Goal: Task Accomplishment & Management: Answer question/provide support

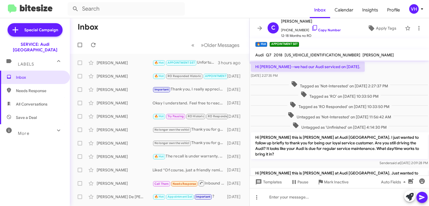
scroll to position [227, 0]
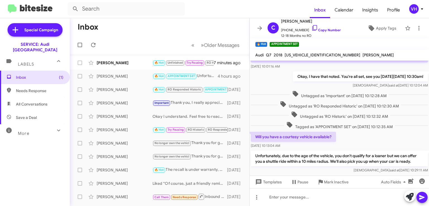
click at [133, 59] on div "Brenda Jacksonblaisch 🔥 Hot Unfinished Try Pausing RO Historic RO Responded His…" at bounding box center [159, 62] width 170 height 11
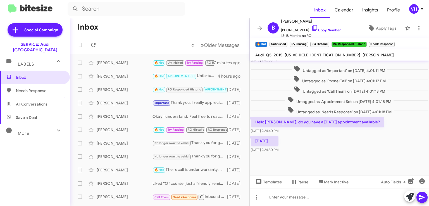
scroll to position [642, 0]
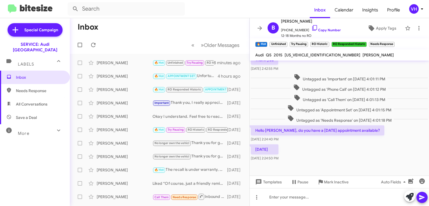
click at [307, 53] on span "WA1LFAFP6FA073876" at bounding box center [322, 54] width 76 height 5
copy span "WA1LFAFP6FA073876"
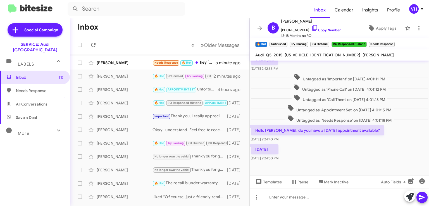
click at [304, 94] on span "Untagged as 'Call Them' on Aug 14, 2025 - 4:01:13 PM" at bounding box center [339, 98] width 96 height 8
click at [310, 54] on span "WA1LFAFP6FA073876" at bounding box center [322, 54] width 76 height 5
copy span "WA1LFAFP6FA073876"
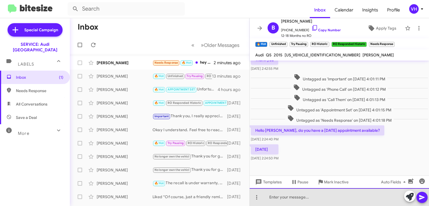
click at [274, 194] on div at bounding box center [338, 197] width 179 height 18
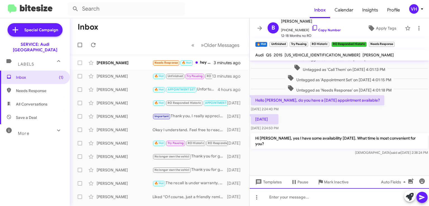
scroll to position [691, 0]
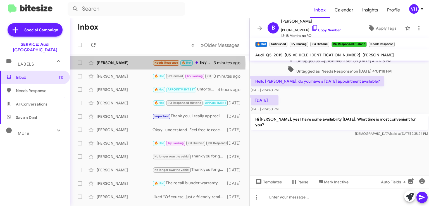
click at [134, 64] on div "[PERSON_NAME]" at bounding box center [125, 63] width 56 height 6
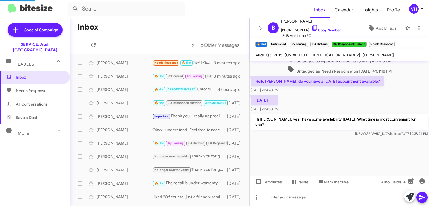
scroll to position [95, 0]
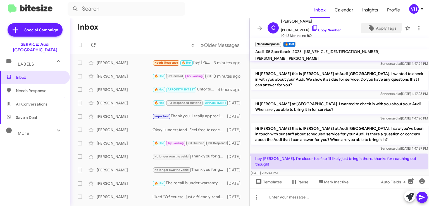
click at [376, 26] on span "Apply Tags" at bounding box center [386, 28] width 20 height 10
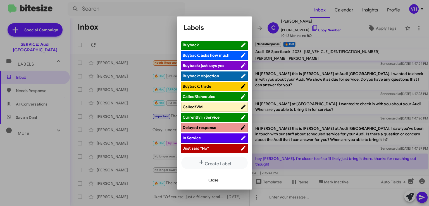
scroll to position [0, 0]
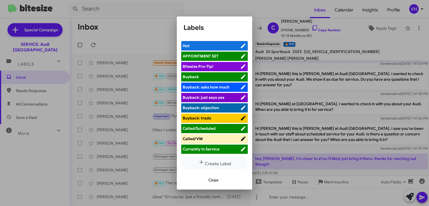
click at [285, 87] on div at bounding box center [214, 103] width 429 height 206
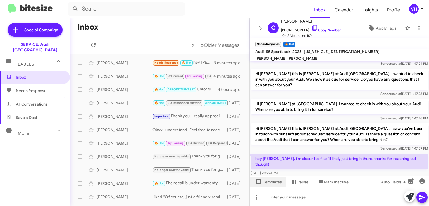
click at [280, 179] on span "Templates" at bounding box center [268, 182] width 28 height 10
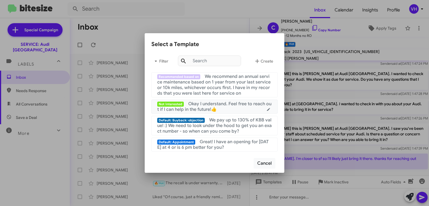
click at [250, 108] on div "Not Interested Okay I understand. Feel free to reach out if I can help in the f…" at bounding box center [214, 106] width 114 height 11
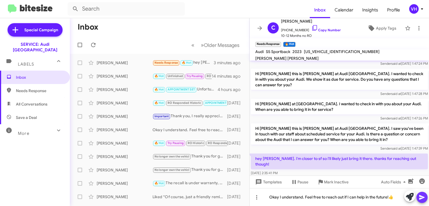
click at [419, 196] on icon at bounding box center [421, 197] width 5 height 5
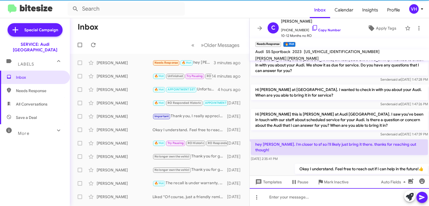
scroll to position [115, 0]
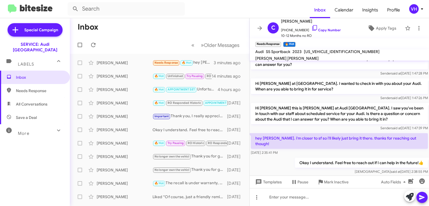
click at [383, 30] on span "Apply Tags" at bounding box center [386, 28] width 20 height 10
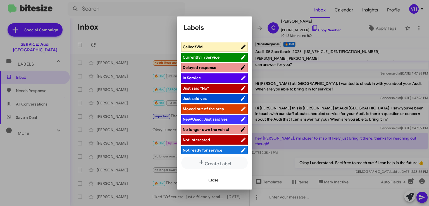
scroll to position [96, 0]
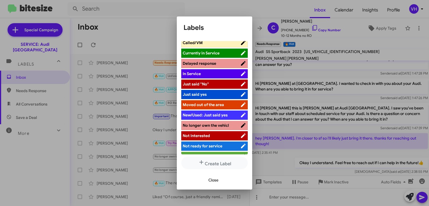
click at [221, 104] on span "Moved out of the area" at bounding box center [202, 104] width 41 height 5
click at [219, 178] on button "Close" at bounding box center [213, 180] width 19 height 10
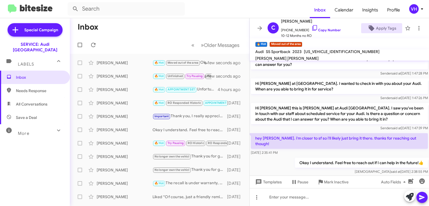
click at [265, 43] on span "×" at bounding box center [265, 41] width 3 height 7
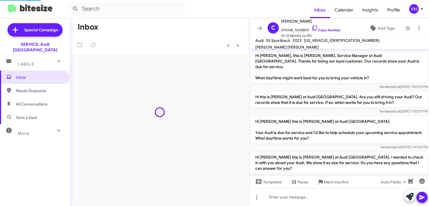
scroll to position [127, 0]
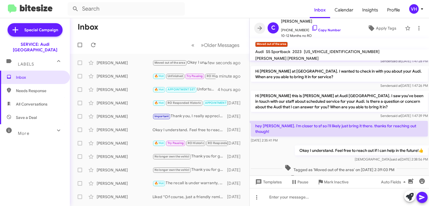
click at [259, 28] on icon at bounding box center [259, 28] width 4 height 4
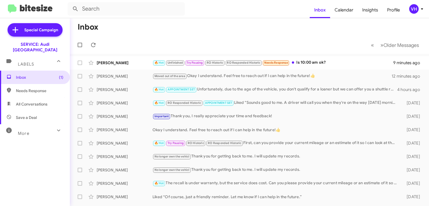
click at [134, 73] on div "Christopher Wong Moved out of the area Okay I understand. Feel free to reach ou…" at bounding box center [249, 76] width 350 height 11
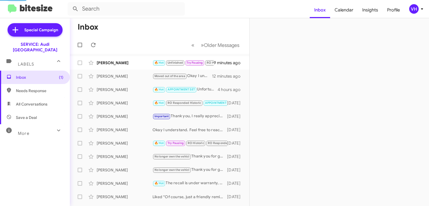
click at [133, 65] on div "[PERSON_NAME]" at bounding box center [125, 63] width 56 height 6
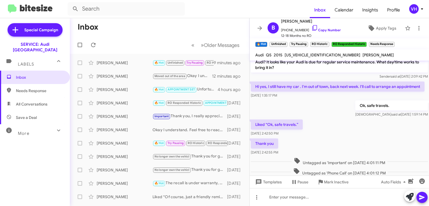
scroll to position [670, 0]
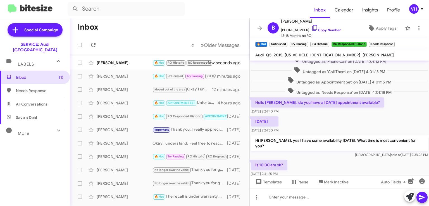
click at [303, 53] on span "WA1LFAFP6FA073876" at bounding box center [322, 54] width 76 height 5
copy span "WA1LFAFP6FA073876"
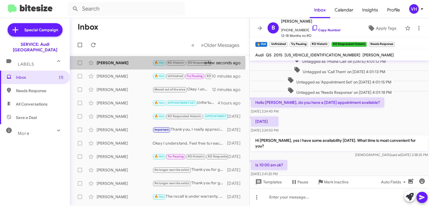
click at [128, 62] on div "[PERSON_NAME]" at bounding box center [125, 63] width 56 height 6
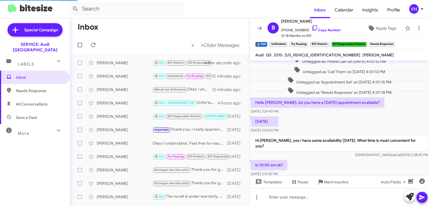
scroll to position [204, 0]
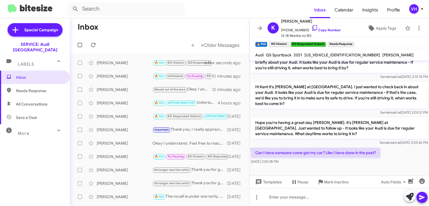
click at [125, 74] on div "[PERSON_NAME]" at bounding box center [125, 76] width 56 height 6
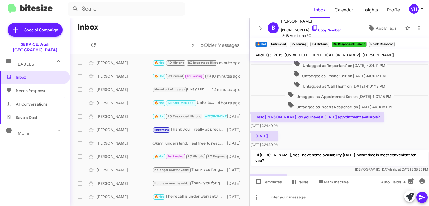
scroll to position [661, 0]
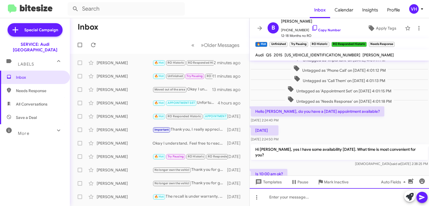
click at [282, 197] on div at bounding box center [338, 197] width 179 height 18
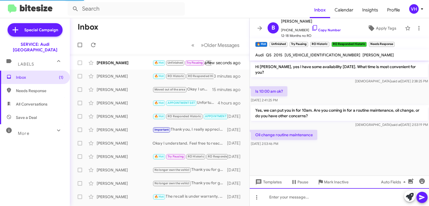
scroll to position [286, 0]
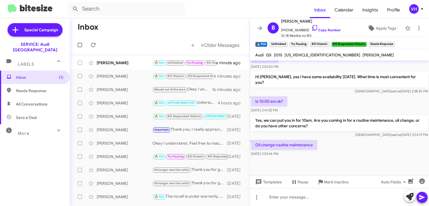
click at [313, 55] on span "[US_VEHICLE_IDENTIFICATION_NUMBER]" at bounding box center [322, 54] width 76 height 5
copy span "[US_VEHICLE_IDENTIFICATION_NUMBER]"
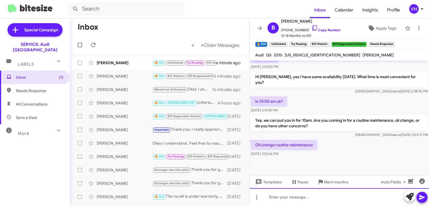
click at [313, 198] on div at bounding box center [338, 197] width 179 height 18
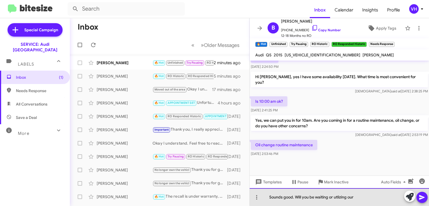
click at [344, 194] on div "Sounds good. Will you be waiting or utlizing our" at bounding box center [338, 197] width 179 height 18
click at [375, 195] on div "Sounds good. Will you be waiting or utilizing our" at bounding box center [338, 197] width 179 height 18
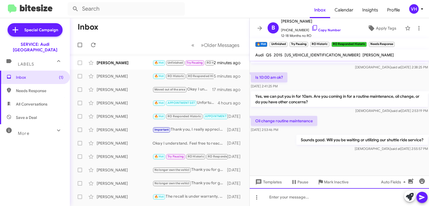
scroll to position [688, 0]
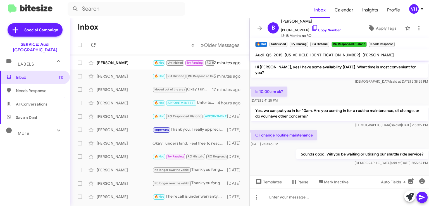
click at [303, 55] on span "[US_VEHICLE_IDENTIFICATION_NUMBER]" at bounding box center [322, 54] width 76 height 5
copy span "[US_VEHICLE_IDENTIFICATION_NUMBER]"
click at [117, 63] on div "[PERSON_NAME]" at bounding box center [125, 63] width 56 height 6
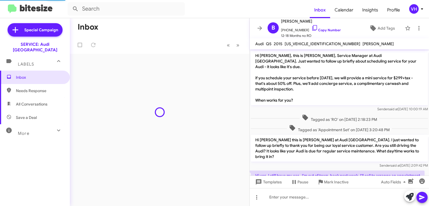
scroll to position [283, 0]
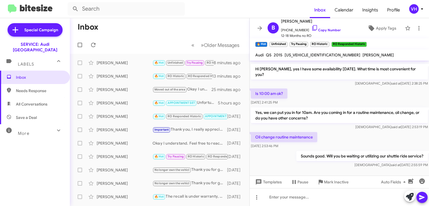
click at [404, 131] on div "Oil change routine maintenance Sep 2, 2025, 2:53:46 PM" at bounding box center [338, 140] width 179 height 19
click at [377, 26] on span "Apply Tags" at bounding box center [386, 28] width 20 height 10
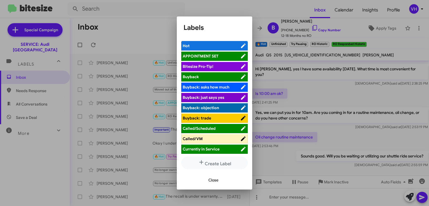
click at [227, 54] on span "APPOINTMENT SET" at bounding box center [210, 56] width 57 height 6
click at [218, 181] on span "Close" at bounding box center [213, 180] width 10 height 10
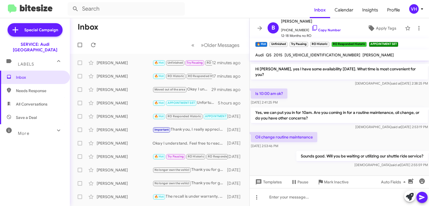
click at [365, 42] on span "×" at bounding box center [364, 41] width 3 height 7
click at [326, 42] on span "×" at bounding box center [327, 41] width 3 height 7
click at [308, 43] on span "×" at bounding box center [306, 41] width 3 height 7
click at [286, 42] on span "×" at bounding box center [285, 41] width 3 height 7
click at [266, 42] on span "×" at bounding box center [265, 41] width 3 height 7
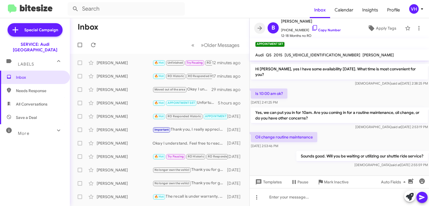
click at [261, 30] on icon at bounding box center [259, 28] width 7 height 7
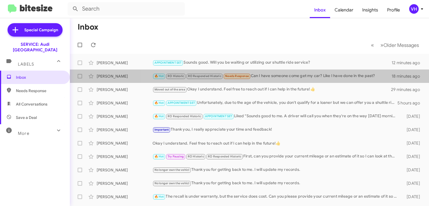
click at [345, 76] on div "🔥 Hot RO Historic RO Responded Historic Needs Response Can I have someone come …" at bounding box center [271, 76] width 239 height 6
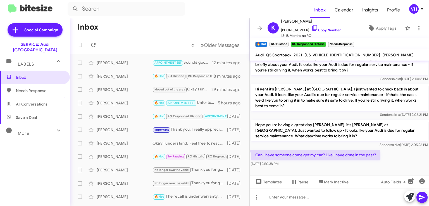
scroll to position [204, 0]
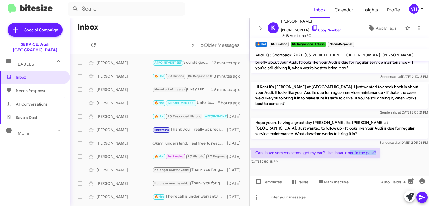
drag, startPoint x: 349, startPoint y: 145, endPoint x: 378, endPoint y: 148, distance: 29.4
click at [378, 148] on p "Can I have someone come get my car? Like I have done in the past?" at bounding box center [315, 153] width 129 height 10
click at [323, 55] on span "[US_VEHICLE_IDENTIFICATION_NUMBER]" at bounding box center [342, 54] width 76 height 5
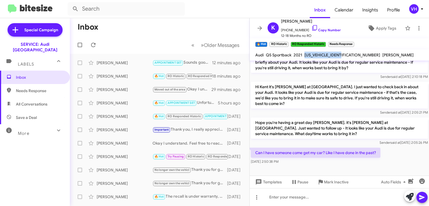
copy span "[US_VEHICLE_IDENTIFICATION_NUMBER]"
click at [325, 87] on p "Hi Kent it's [PERSON_NAME] at [GEOGRAPHIC_DATA]. I just wanted to check back in…" at bounding box center [339, 95] width 177 height 27
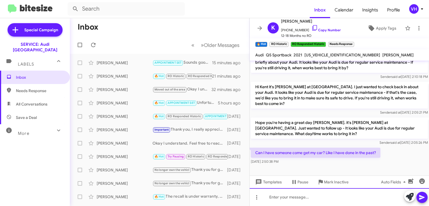
click at [297, 198] on div at bounding box center [338, 197] width 179 height 18
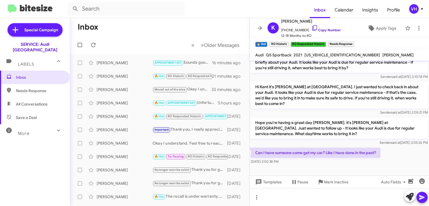
drag, startPoint x: 426, startPoint y: 177, endPoint x: 410, endPoint y: 168, distance: 19.0
click at [410, 168] on mat-tooltip-component "Insert emoji (Ctrl+Shift+2)" at bounding box center [401, 166] width 45 height 17
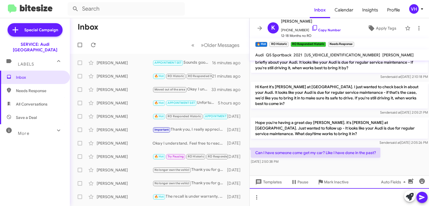
click at [338, 197] on div at bounding box center [338, 197] width 179 height 18
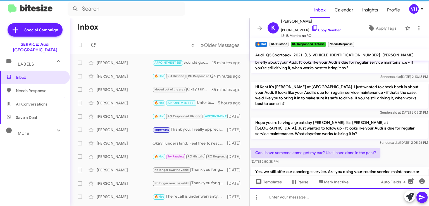
scroll to position [0, 0]
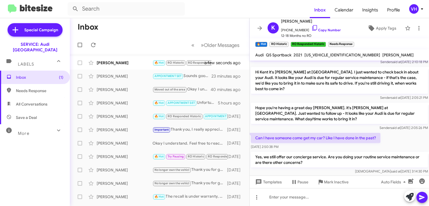
scroll to position [270, 0]
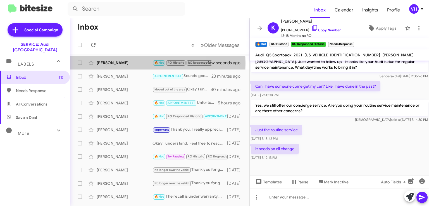
click at [119, 63] on div "[PERSON_NAME]" at bounding box center [125, 63] width 56 height 6
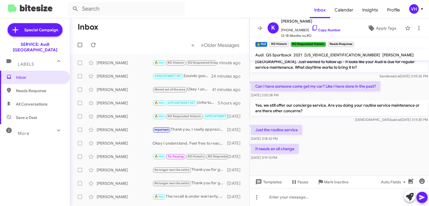
scroll to position [270, 0]
click at [333, 55] on span "[US_VEHICLE_IDENTIFICATION_NUMBER]" at bounding box center [342, 54] width 76 height 5
copy span "[US_VEHICLE_IDENTIFICATION_NUMBER]"
click at [404, 142] on div "It needs an oil change Sep 2, 2025, 3:19:13 PM" at bounding box center [338, 151] width 179 height 19
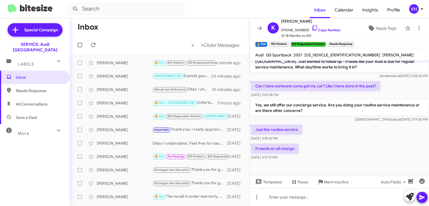
click at [319, 54] on span "[US_VEHICLE_IDENTIFICATION_NUMBER]" at bounding box center [342, 54] width 76 height 5
copy span "[US_VEHICLE_IDENTIFICATION_NUMBER]"
click at [316, 86] on div "Can I have someone come get my car? Like I have done in the past? Sep 2, 2025, …" at bounding box center [315, 89] width 129 height 17
click at [407, 126] on div "Just the routine service Sep 2, 2025, 3:18:42 PM" at bounding box center [338, 132] width 179 height 19
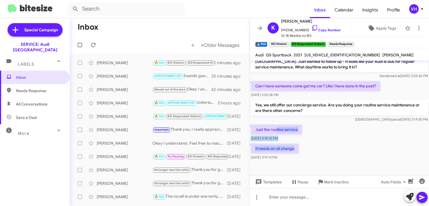
drag, startPoint x: 300, startPoint y: 140, endPoint x: 271, endPoint y: 105, distance: 45.6
click at [270, 101] on p "Yes, we still offer our concierge service. Are you doing your routine service m…" at bounding box center [339, 108] width 177 height 16
click at [349, 152] on div "It needs an oil change Sep 2, 2025, 3:19:13 PM" at bounding box center [338, 151] width 179 height 19
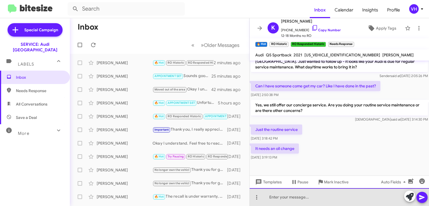
click at [326, 193] on div at bounding box center [338, 197] width 179 height 18
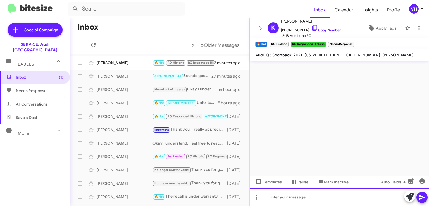
scroll to position [0, 0]
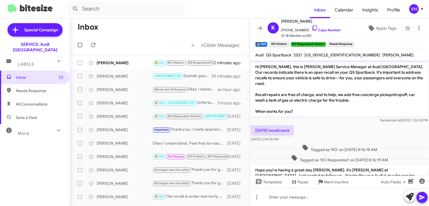
click at [120, 61] on div "[PERSON_NAME]" at bounding box center [125, 63] width 56 height 6
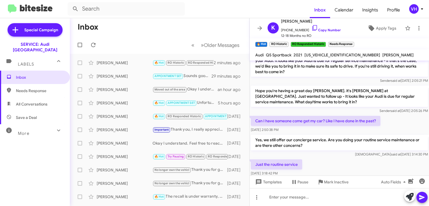
scroll to position [311, 0]
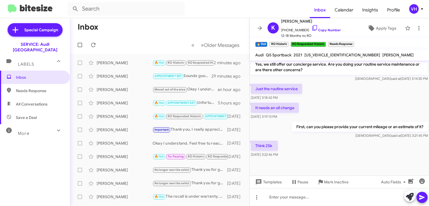
click at [319, 148] on div "Think 25k Sep 2, 2025, 3:22:46 PM" at bounding box center [338, 149] width 179 height 19
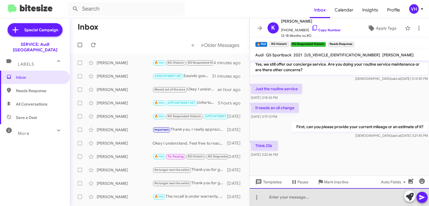
click at [276, 200] on div at bounding box center [338, 197] width 179 height 18
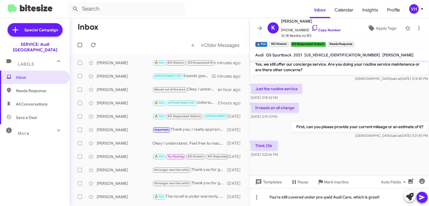
click at [392, 152] on div "Think 25k Sep 2, 2025, 3:22:46 PM" at bounding box center [338, 149] width 179 height 19
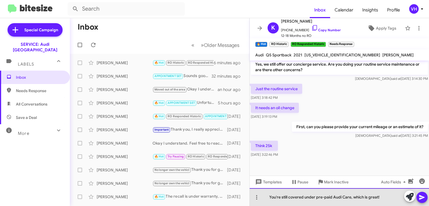
click at [383, 199] on div "You're still covered under pre-paid Audi Care, which is great!" at bounding box center [338, 197] width 179 height 18
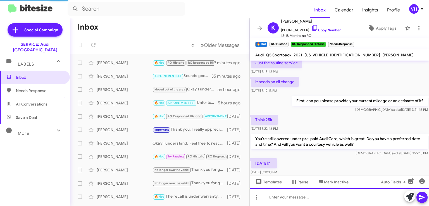
scroll to position [357, 0]
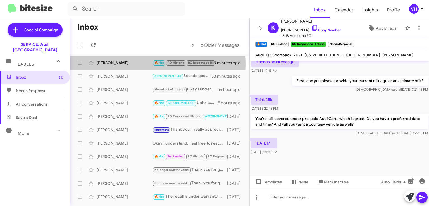
click at [116, 64] on div "[PERSON_NAME]" at bounding box center [125, 63] width 56 height 6
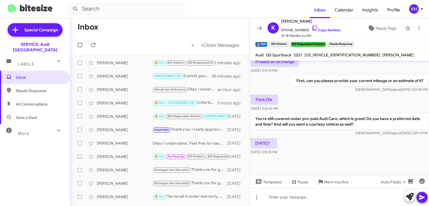
click at [395, 156] on div at bounding box center [338, 168] width 179 height 25
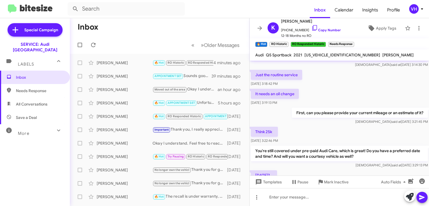
scroll to position [357, 0]
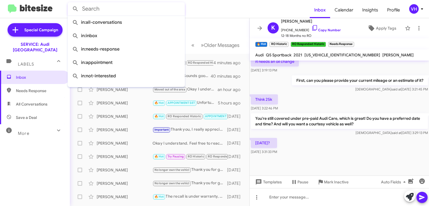
click at [137, 9] on input "text" at bounding box center [126, 8] width 117 height 13
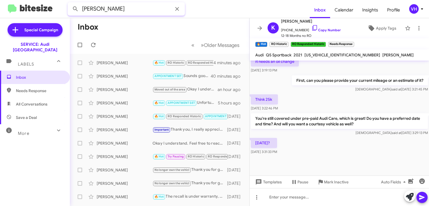
click at [70, 3] on button at bounding box center [75, 8] width 11 height 11
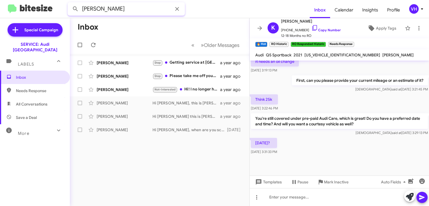
click at [108, 6] on input "[PERSON_NAME]" at bounding box center [126, 8] width 117 height 13
click at [70, 3] on button at bounding box center [75, 8] width 11 height 11
type input "[PERSON_NAME]"
click at [70, 3] on button at bounding box center [75, 8] width 11 height 11
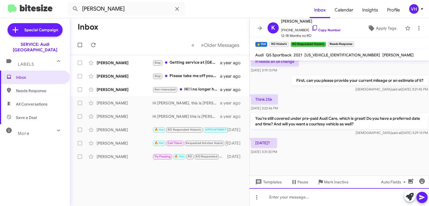
click at [277, 197] on div at bounding box center [338, 197] width 179 height 18
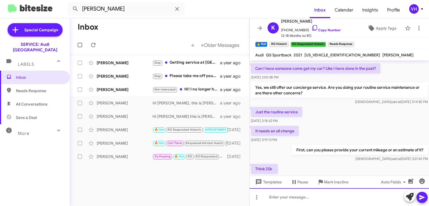
scroll to position [383, 0]
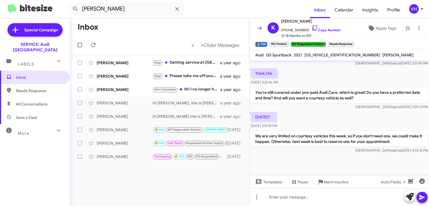
click at [39, 74] on span "Inbox" at bounding box center [39, 77] width 47 height 6
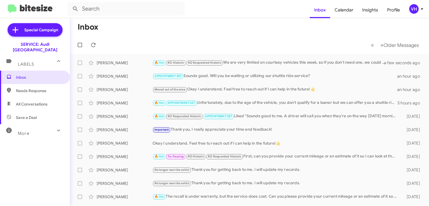
click at [319, 9] on span "Inbox" at bounding box center [319, 10] width 20 height 16
click at [239, 60] on div "🔥 Hot RO Historic RO Responded Historic We are very limited on courtesy vehicle…" at bounding box center [271, 62] width 238 height 6
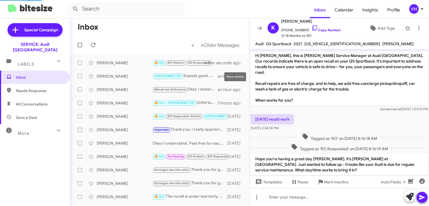
scroll to position [372, 0]
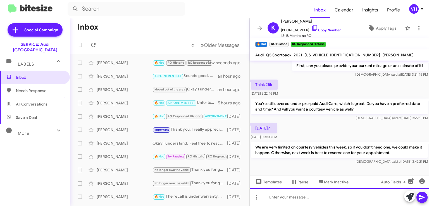
click at [310, 197] on div at bounding box center [338, 197] width 179 height 18
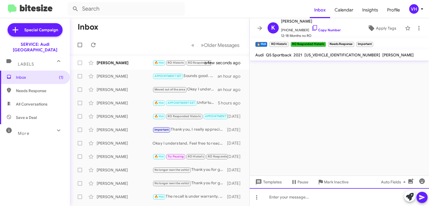
scroll to position [0, 0]
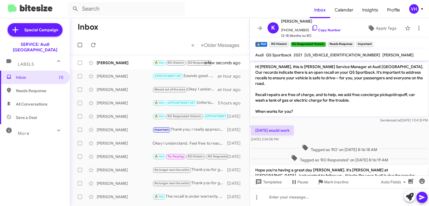
click at [138, 60] on div "[PERSON_NAME]" at bounding box center [125, 63] width 56 height 6
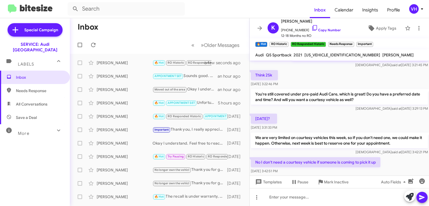
scroll to position [404, 0]
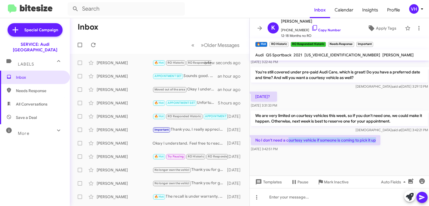
drag, startPoint x: 377, startPoint y: 135, endPoint x: 287, endPoint y: 133, distance: 89.9
click at [287, 135] on p "No I don't need a courtesy vehicle if someone is coming to pick it up" at bounding box center [315, 140] width 129 height 10
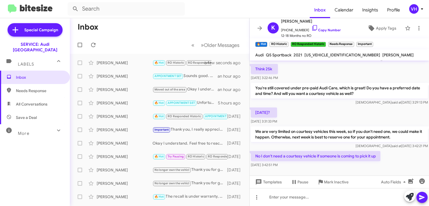
scroll to position [380, 0]
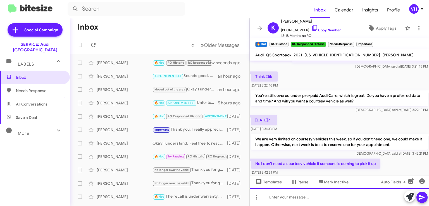
click at [323, 191] on div at bounding box center [338, 197] width 179 height 18
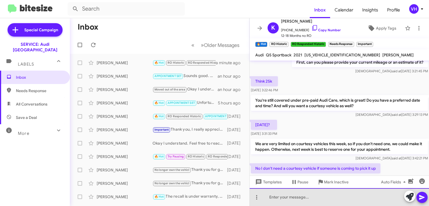
click at [366, 194] on div at bounding box center [338, 197] width 179 height 18
click at [326, 192] on div at bounding box center [338, 197] width 179 height 18
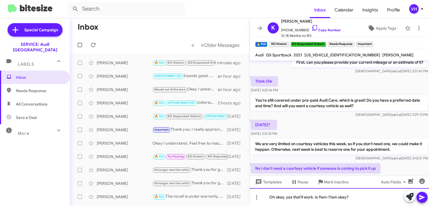
click at [278, 197] on div "Oh okay, yes that'll work. Is 9am-11am okay?" at bounding box center [338, 197] width 179 height 18
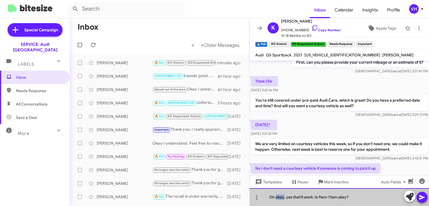
click at [278, 197] on div "Oh okay, yes that'll work. Is 9am-11am okay?" at bounding box center [338, 197] width 179 height 18
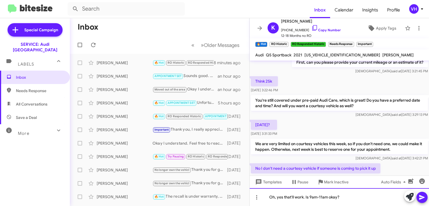
click at [352, 194] on div "Oh, yes that'll work. Is 9am-11am okay?" at bounding box center [338, 197] width 179 height 18
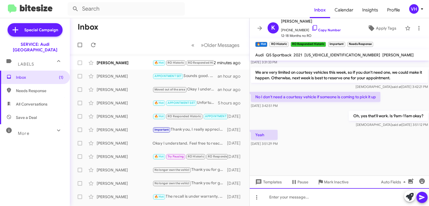
scroll to position [365, 0]
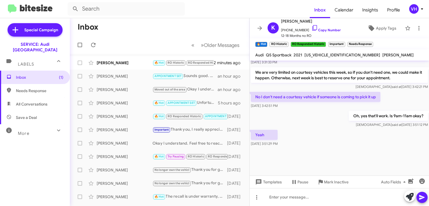
click at [300, 139] on div "Yeah Sep 2, 2025, 3:51:29 PM" at bounding box center [338, 138] width 179 height 19
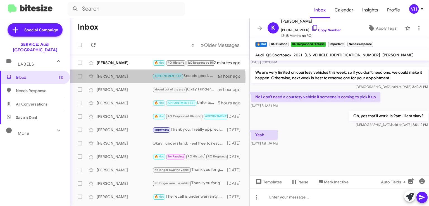
click at [130, 77] on div "[PERSON_NAME]" at bounding box center [125, 76] width 56 height 6
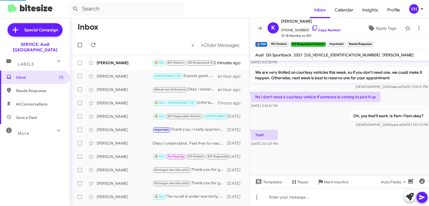
click at [123, 62] on div "[PERSON_NAME]" at bounding box center [125, 63] width 56 height 6
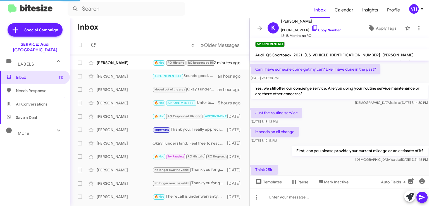
scroll to position [365, 0]
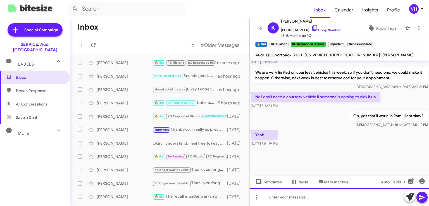
click at [307, 196] on div at bounding box center [338, 197] width 179 height 18
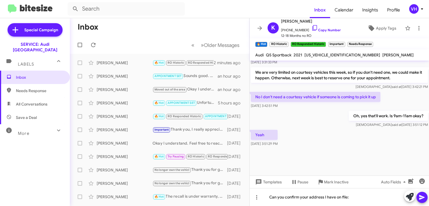
click at [331, 56] on span "[US_VEHICLE_IDENTIFICATION_NUMBER]" at bounding box center [342, 54] width 76 height 5
copy span "[US_VEHICLE_IDENTIFICATION_NUMBER]"
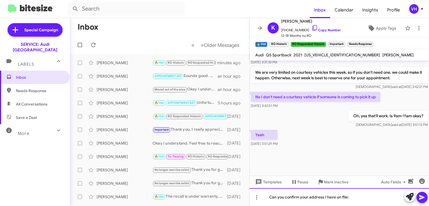
click at [376, 196] on div "Can you confirm your address I have on file:" at bounding box center [338, 197] width 179 height 18
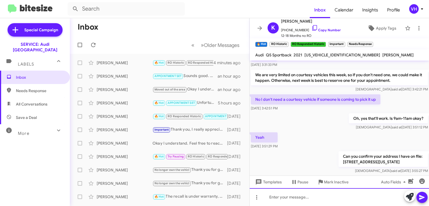
scroll to position [465, 0]
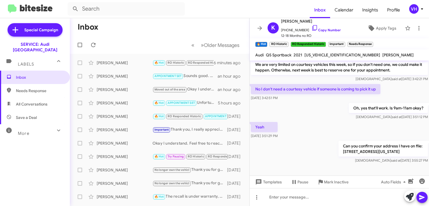
click at [333, 141] on div "Can you confirm your address I have on file: 855 WASHINGTON AVE ALBANY, CA 9470…" at bounding box center [338, 152] width 179 height 25
click at [314, 30] on link "Copy Number" at bounding box center [325, 30] width 29 height 4
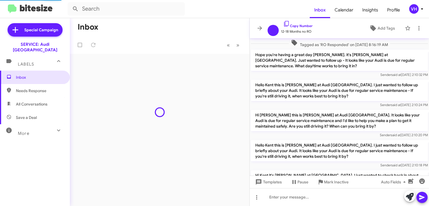
scroll to position [362, 0]
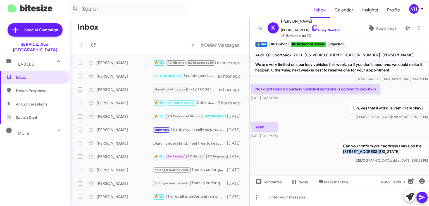
drag, startPoint x: 381, startPoint y: 151, endPoint x: 339, endPoint y: 153, distance: 41.6
click at [339, 153] on p "Can you confirm your address I have on file: [STREET_ADDRESS][US_STATE]" at bounding box center [382, 149] width 89 height 16
click at [355, 157] on p "Can you confirm your address I have on file: [STREET_ADDRESS][US_STATE]" at bounding box center [382, 149] width 89 height 16
drag, startPoint x: 383, startPoint y: 156, endPoint x: 339, endPoint y: 150, distance: 43.9
click at [339, 150] on p "Can you confirm your address I have on file: [STREET_ADDRESS][US_STATE]" at bounding box center [382, 149] width 89 height 16
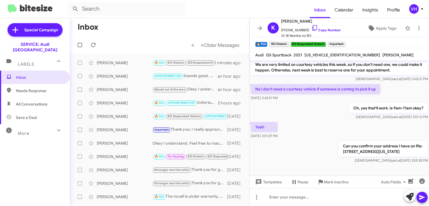
copy p "855 WASHINGTON AVE ALBANY, CA 94706-1042"
click at [16, 76] on span "Inbox" at bounding box center [35, 77] width 70 height 13
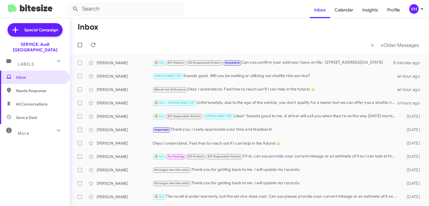
click at [317, 59] on div "🔥 Hot RO Historic RO Responded Historic Important Can you confirm your address …" at bounding box center [272, 62] width 241 height 6
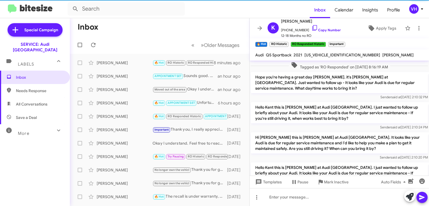
scroll to position [373, 0]
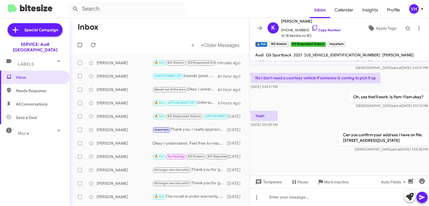
click at [319, 54] on span "[US_VEHICLE_IDENTIFICATION_NUMBER]" at bounding box center [342, 54] width 76 height 5
copy span "[US_VEHICLE_IDENTIFICATION_NUMBER]"
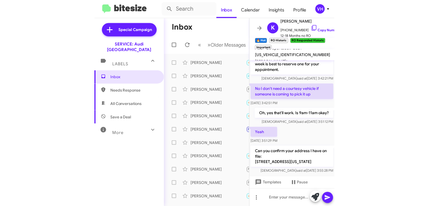
scroll to position [384, 0]
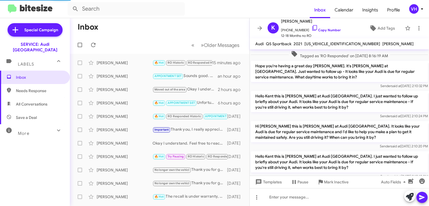
scroll to position [373, 0]
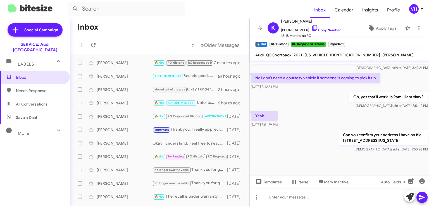
click at [344, 41] on span "×" at bounding box center [343, 41] width 3 height 7
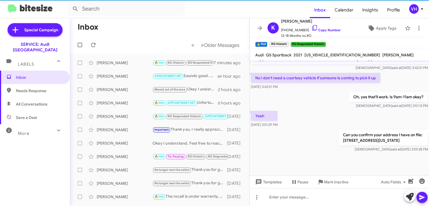
click at [325, 41] on span "×" at bounding box center [324, 41] width 3 height 7
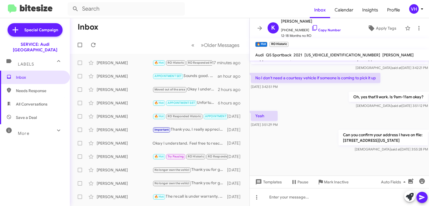
click at [287, 42] on span "×" at bounding box center [286, 41] width 3 height 7
click at [311, 29] on icon at bounding box center [314, 28] width 7 height 7
click at [379, 29] on span "Apply Tags" at bounding box center [386, 28] width 20 height 10
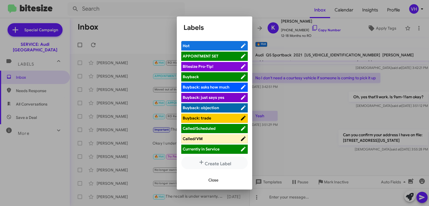
click at [210, 55] on span "APPOINTMENT SET" at bounding box center [200, 56] width 36 height 5
click at [203, 178] on div "Close" at bounding box center [214, 179] width 62 height 19
click at [220, 181] on button "Close" at bounding box center [213, 180] width 19 height 10
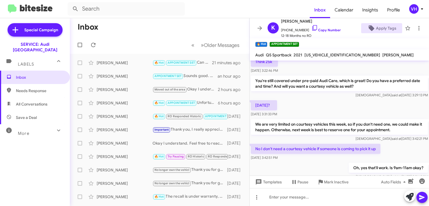
scroll to position [301, 0]
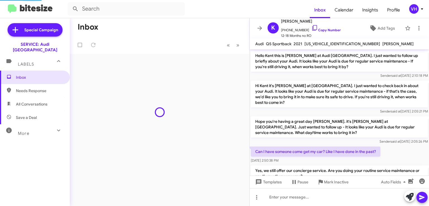
scroll to position [314, 0]
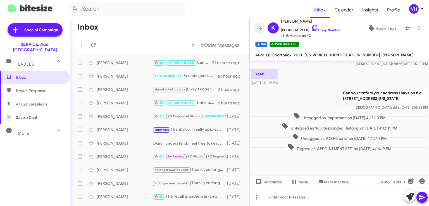
click at [260, 28] on icon at bounding box center [259, 28] width 4 height 4
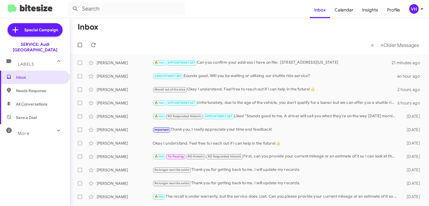
click at [353, 118] on div "🔥 Hot RO Responded Historic APPOINTMENT SET Liked “Sounds good to me. A driver …" at bounding box center [275, 116] width 247 height 6
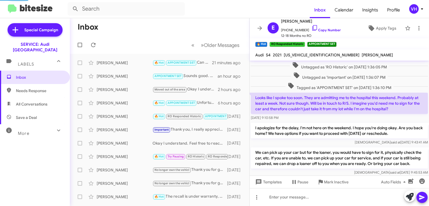
scroll to position [289, 0]
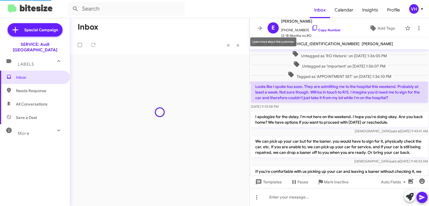
scroll to position [278, 0]
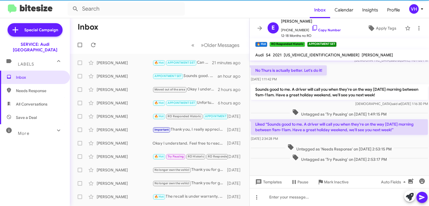
click at [263, 28] on span at bounding box center [259, 28] width 11 height 7
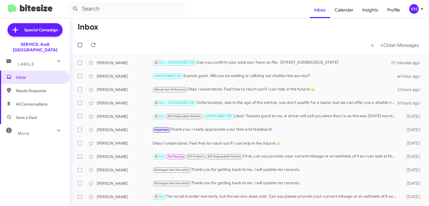
click at [138, 62] on div "[PERSON_NAME]" at bounding box center [125, 63] width 56 height 6
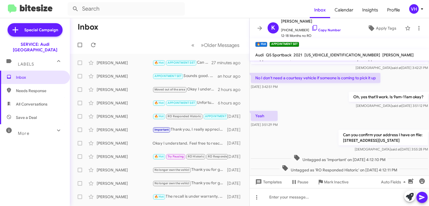
scroll to position [258, 0]
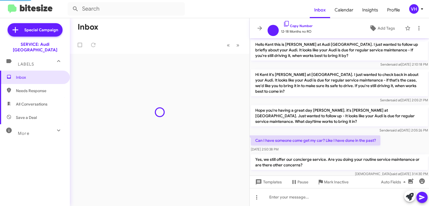
scroll to position [303, 0]
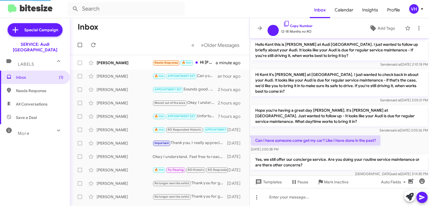
scroll to position [303, 0]
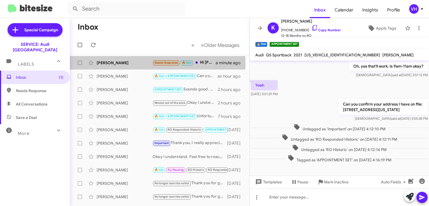
click at [123, 62] on div "[PERSON_NAME]" at bounding box center [125, 63] width 56 height 6
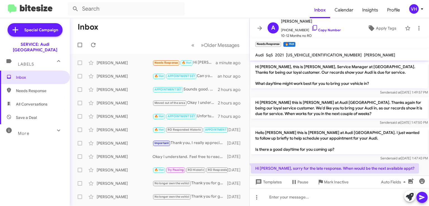
scroll to position [11, 0]
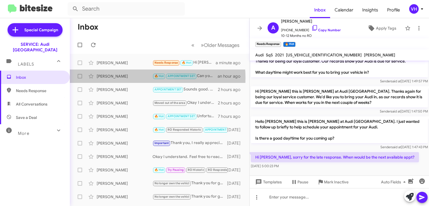
click at [139, 78] on div "[PERSON_NAME]" at bounding box center [125, 76] width 56 height 6
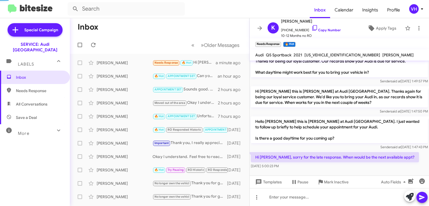
scroll to position [325, 0]
